Goal: Task Accomplishment & Management: Manage account settings

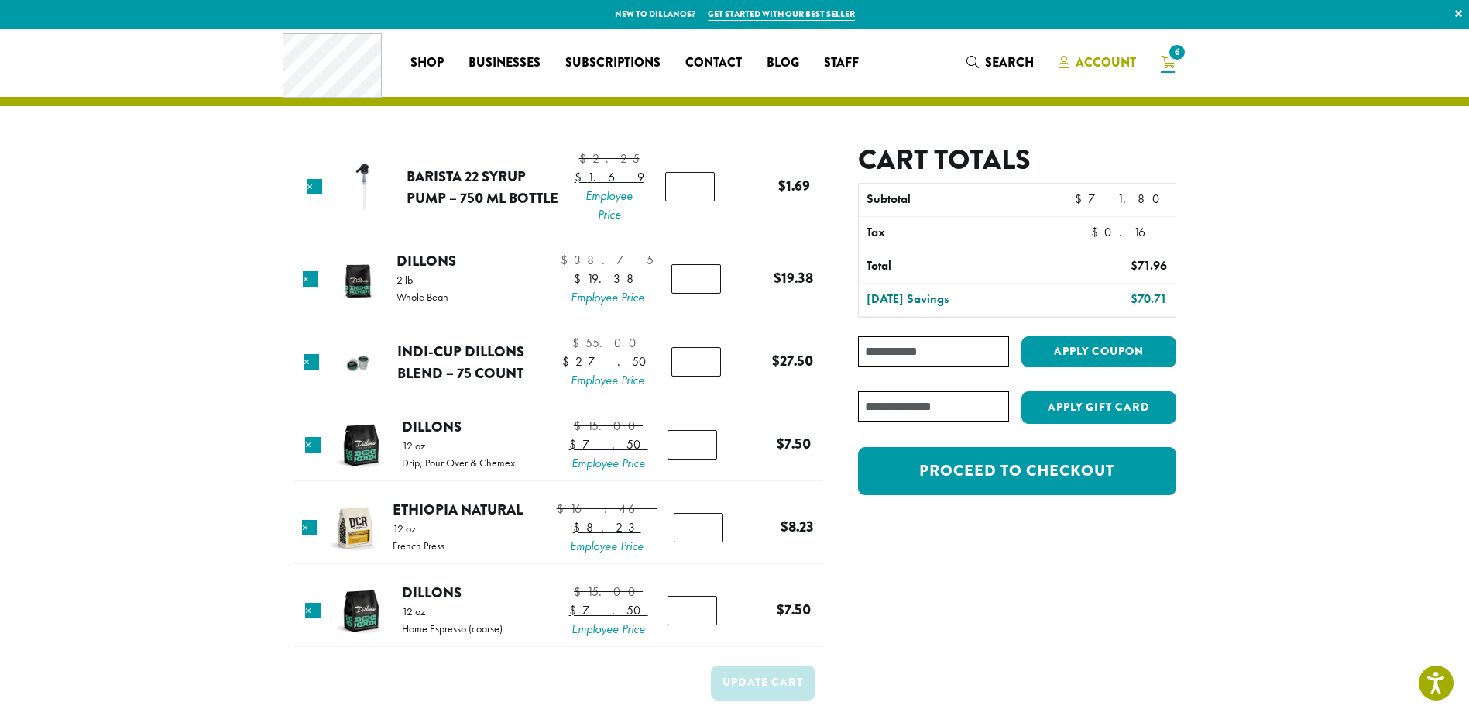
click at [1098, 60] on span "Account" at bounding box center [1106, 62] width 60 height 18
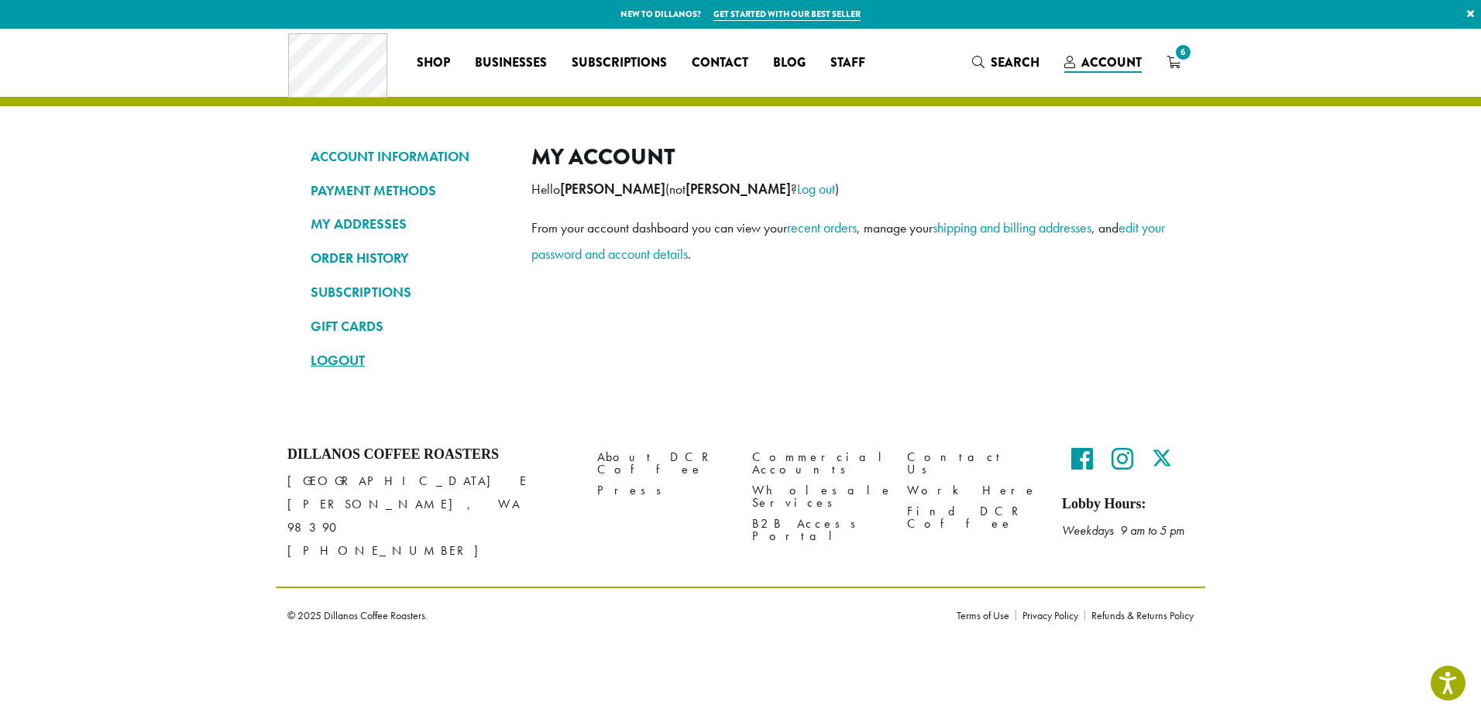
click at [349, 359] on link "LOGOUT" at bounding box center [410, 360] width 198 height 26
